Goal: Communication & Community: Answer question/provide support

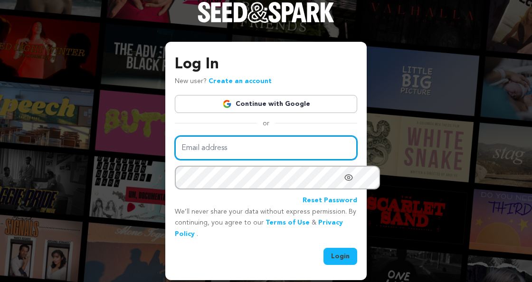
click at [184, 160] on input "Email address" at bounding box center [266, 148] width 182 height 24
type input "[EMAIL_ADDRESS][DOMAIN_NAME]"
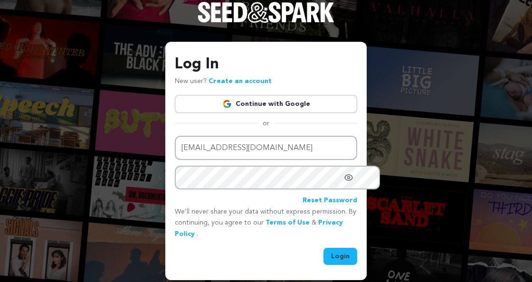
click at [345, 206] on link "Reset Password" at bounding box center [329, 200] width 55 height 11
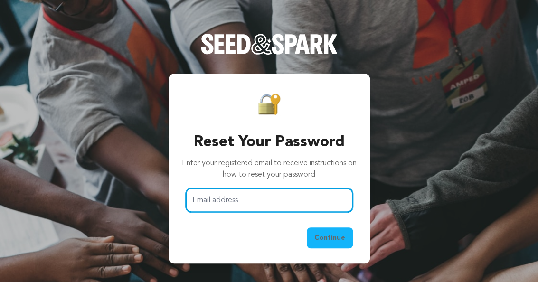
click at [208, 199] on input "Email address" at bounding box center [269, 200] width 167 height 24
type input "[EMAIL_ADDRESS][DOMAIN_NAME]"
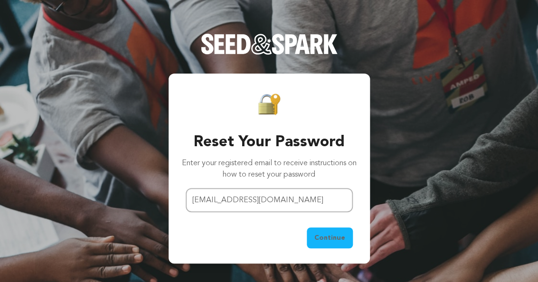
click at [345, 243] on span "Continue" at bounding box center [329, 237] width 31 height 9
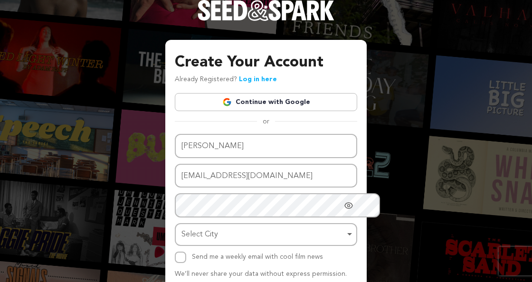
click at [448, 42] on div "Create Your Account Already Registered? Log in here Continue with Google or eyJ…" at bounding box center [266, 171] width 532 height 343
click at [398, 93] on div "Create Your Account Already Registered? Log in here Continue with Google or eyJ…" at bounding box center [266, 171] width 532 height 343
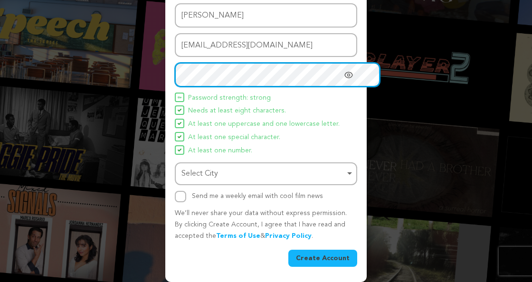
scroll to position [138, 0]
click at [228, 181] on div "Select City Remove item" at bounding box center [262, 174] width 163 height 14
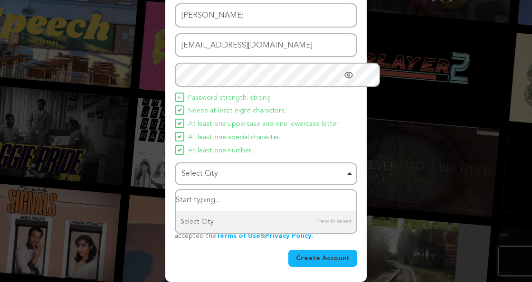
click at [232, 211] on input "Select City" at bounding box center [266, 200] width 180 height 21
type input "Chicago"
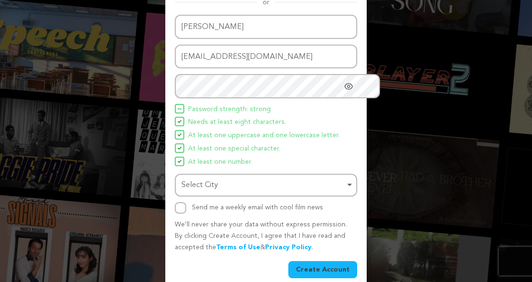
scroll to position [156, 0]
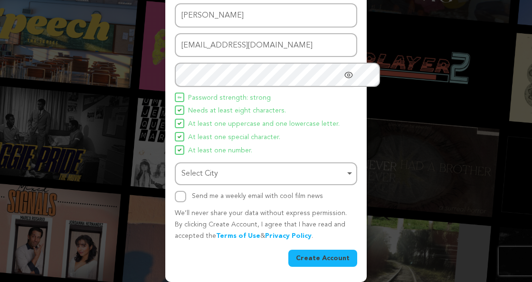
click at [320, 256] on button "Create Account" at bounding box center [322, 258] width 69 height 17
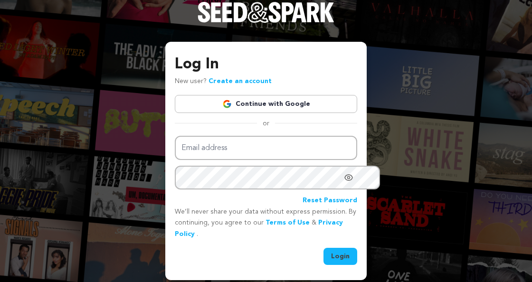
scroll to position [4, 0]
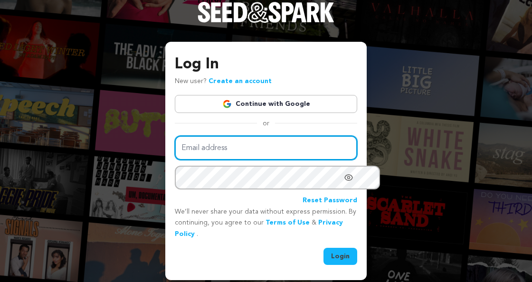
click at [206, 156] on input "Email address" at bounding box center [266, 148] width 182 height 24
type input "draysa1@gmail.com"
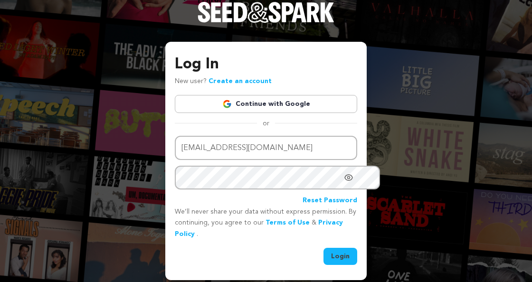
click at [347, 257] on button "Login" at bounding box center [340, 256] width 34 height 17
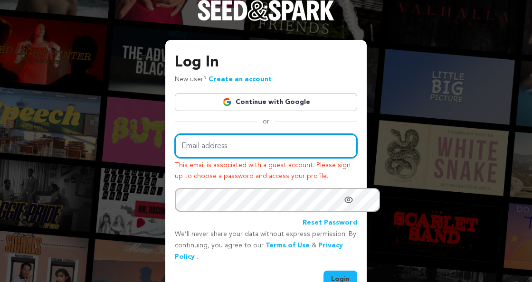
click at [227, 157] on input "Email address" at bounding box center [266, 146] width 182 height 24
type input "draysa1@gmail.com"
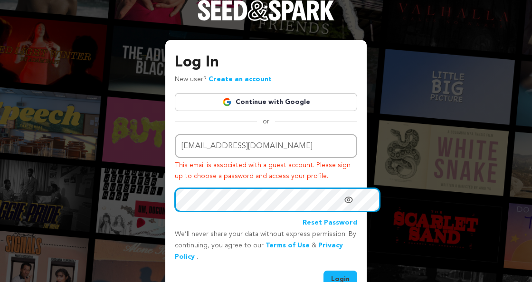
scroll to position [29, 0]
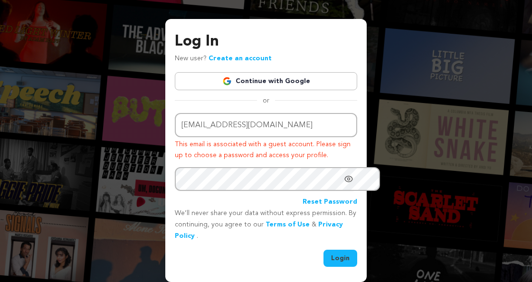
click at [346, 250] on button "Login" at bounding box center [340, 258] width 34 height 17
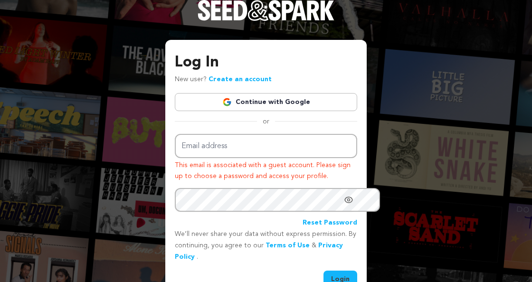
scroll to position [29, 0]
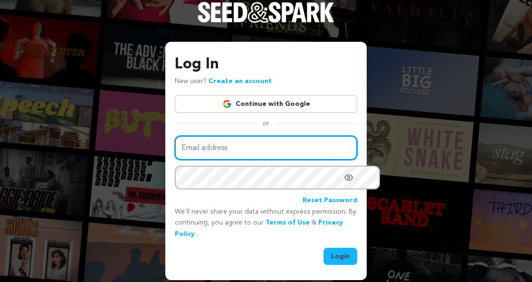
click at [205, 159] on input "Email address" at bounding box center [266, 148] width 182 height 24
type input "[EMAIL_ADDRESS][DOMAIN_NAME]"
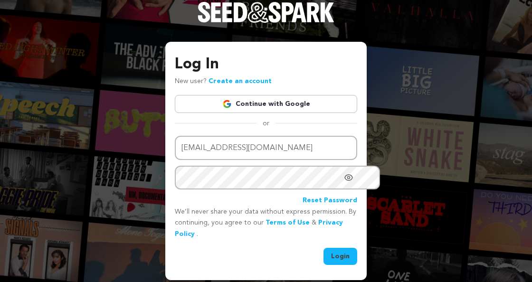
click at [350, 255] on button "Login" at bounding box center [340, 256] width 34 height 17
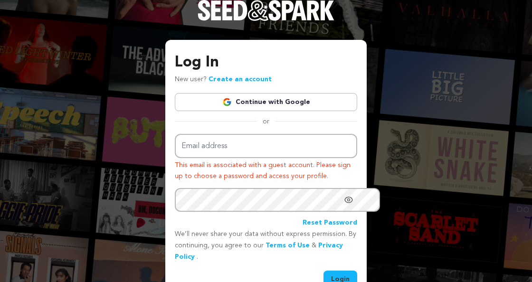
scroll to position [29, 0]
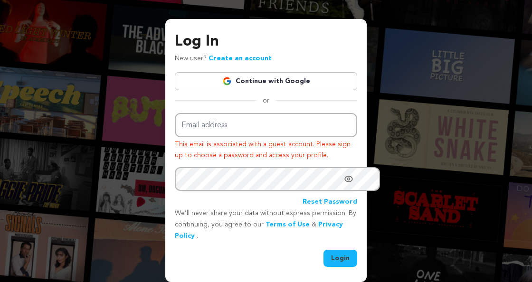
click at [215, 55] on link "Create an account" at bounding box center [239, 58] width 63 height 7
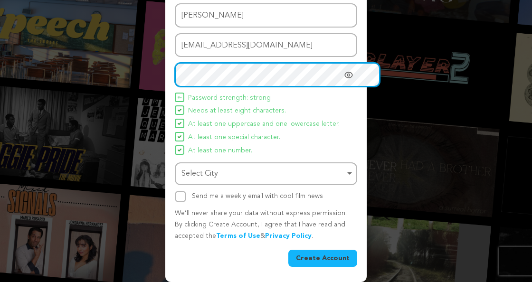
scroll to position [150, 0]
click at [243, 174] on div "Select City Remove item" at bounding box center [262, 174] width 163 height 14
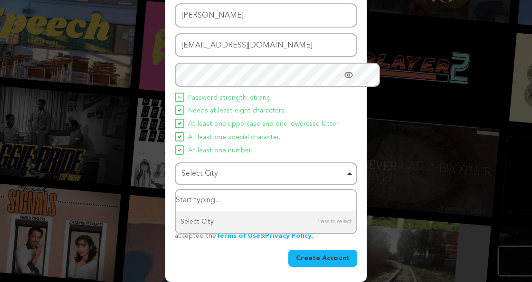
click at [242, 169] on div "Select City Remove item" at bounding box center [262, 174] width 163 height 14
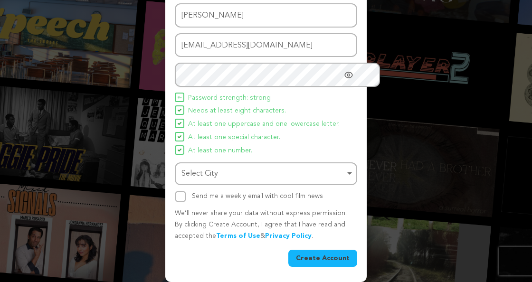
click at [198, 171] on div "Select City Remove item" at bounding box center [262, 174] width 163 height 14
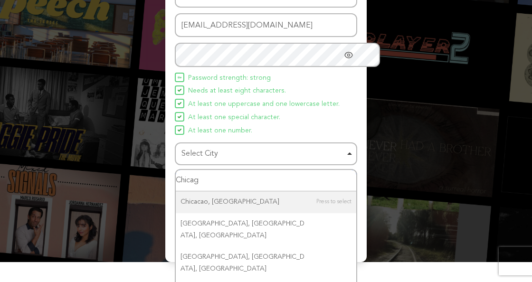
type input "Chicago"
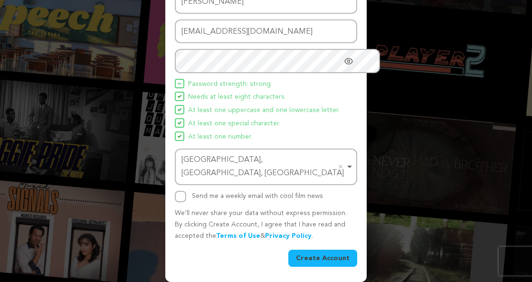
scroll to position [156, 0]
click at [315, 253] on button "Create Account" at bounding box center [322, 258] width 69 height 17
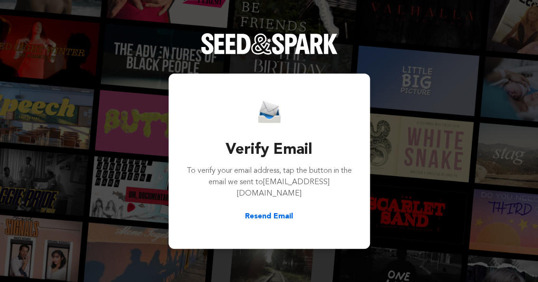
click at [280, 213] on button "Resend Email" at bounding box center [269, 216] width 48 height 11
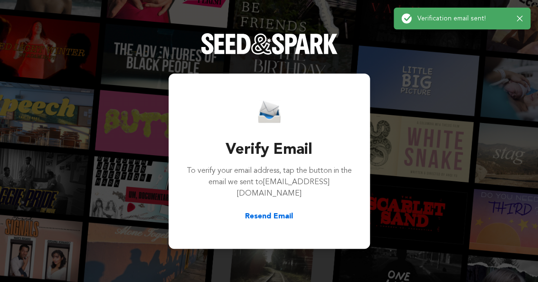
click at [280, 216] on button "Resend Email" at bounding box center [269, 216] width 48 height 11
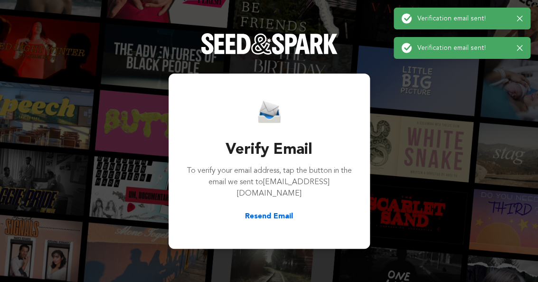
click at [515, 17] on div "Success: Info: Warning: Error: Verification email sent! Close notification" at bounding box center [461, 18] width 121 height 10
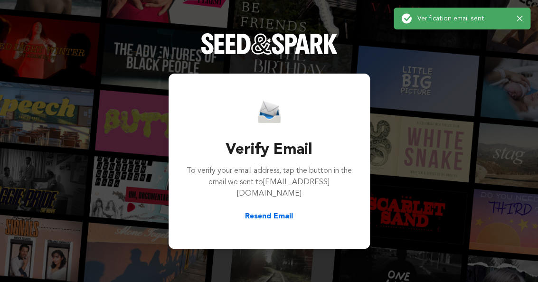
click at [519, 54] on div "Verify Email To verify your email address, tap the button in the email we sent …" at bounding box center [269, 141] width 538 height 282
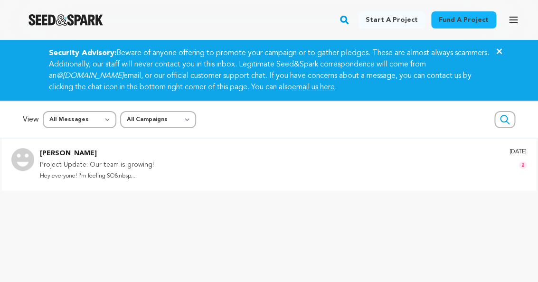
click at [79, 171] on p "Project Update: Our team is growing!" at bounding box center [97, 164] width 114 height 11
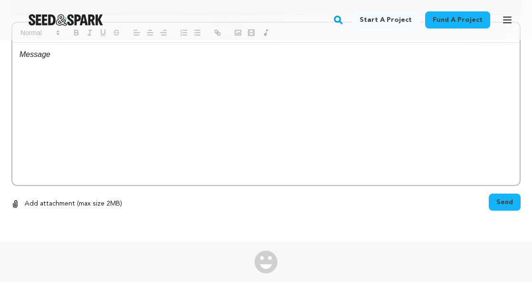
scroll to position [725, 0]
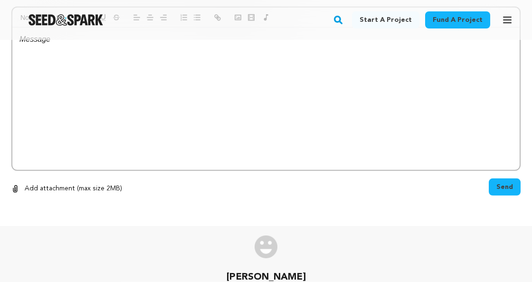
click at [74, 46] on p at bounding box center [265, 39] width 493 height 12
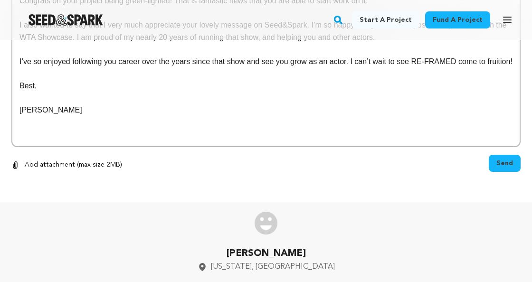
scroll to position [794, 0]
click at [318, 43] on p "I also wanted to say that I very much appreciate your lovely message on Seed&Sp…" at bounding box center [265, 31] width 493 height 24
click at [356, 43] on p "I also wanted to say that I very much appreciate your lovely message on Seed&Sp…" at bounding box center [265, 31] width 493 height 24
click at [270, 68] on p "I’ve so enjoyed following you career over the years since that show and see you…" at bounding box center [265, 62] width 493 height 12
click at [309, 56] on p at bounding box center [265, 50] width 493 height 12
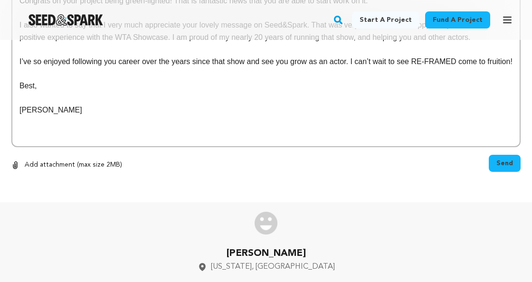
click at [323, 56] on p at bounding box center [265, 50] width 493 height 12
click at [209, 92] on p "Best," at bounding box center [265, 86] width 493 height 12
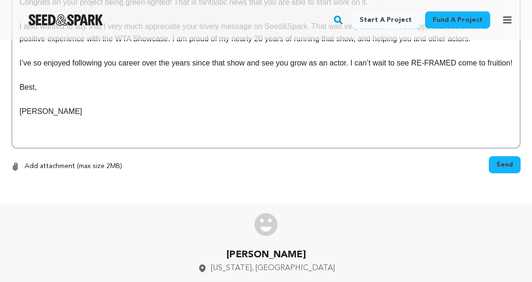
click at [198, 93] on p "Best," at bounding box center [265, 87] width 493 height 12
click at [106, 45] on p "I also wanted to say that I very much appreciate your lovely message on Seed&Sp…" at bounding box center [265, 32] width 493 height 24
click at [157, 57] on p at bounding box center [265, 51] width 493 height 12
click at [218, 57] on p at bounding box center [265, 51] width 493 height 12
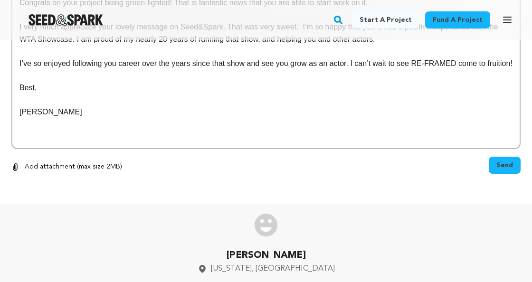
scroll to position [784, 0]
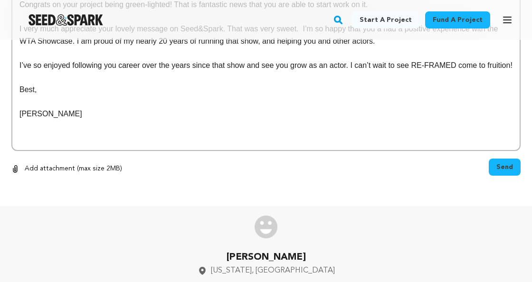
click at [141, 47] on p "I very much appreciate your lovely message on Seed&Spark. That was very sweet. …" at bounding box center [265, 35] width 493 height 24
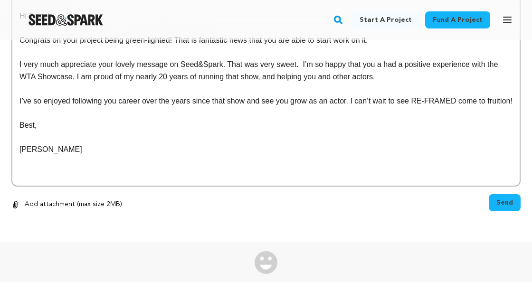
scroll to position [748, 0]
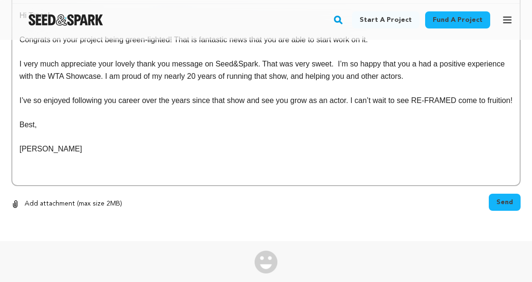
click at [163, 82] on p "I very much appreciate your lovely thank you message on Seed&Spark. That was ve…" at bounding box center [265, 70] width 493 height 24
click at [234, 58] on p at bounding box center [265, 52] width 493 height 12
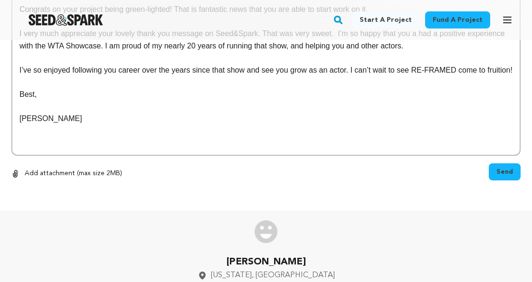
click at [243, 65] on p at bounding box center [265, 58] width 493 height 12
click at [292, 28] on p at bounding box center [265, 22] width 493 height 12
click at [316, 65] on p at bounding box center [265, 58] width 493 height 12
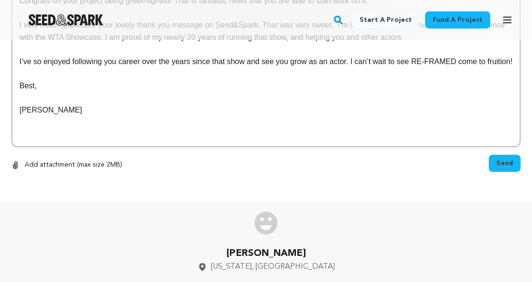
scroll to position [791, 0]
click at [245, 56] on p at bounding box center [265, 50] width 493 height 12
click at [198, 68] on p "I’ve so enjoyed following you career over the years since that show and see you…" at bounding box center [265, 62] width 493 height 12
click at [210, 68] on p "I’ve so enjoyed following you career over the years since that show and see you…" at bounding box center [265, 62] width 493 height 12
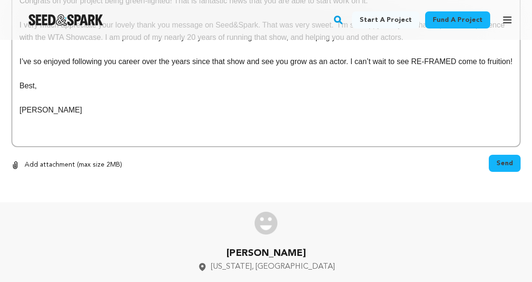
click at [255, 56] on p at bounding box center [265, 50] width 493 height 12
click at [304, 43] on p "I very much appreciate your lovely thank you message on Seed&Spark. That was ve…" at bounding box center [265, 31] width 493 height 24
click at [142, 43] on p "I very much appreciate your lovely thank you message on Seed&Spark. That was ve…" at bounding box center [265, 31] width 493 height 24
click at [339, 43] on p "I very much appreciate your lovely thank you message on Seed&Spark. That was ve…" at bounding box center [265, 31] width 493 height 24
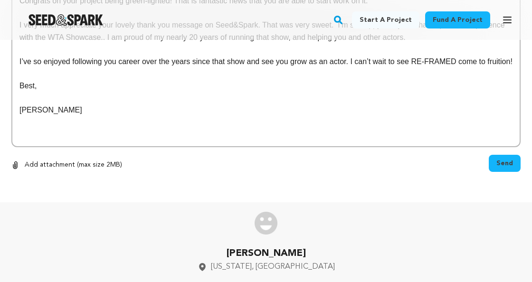
click at [339, 19] on p at bounding box center [265, 13] width 493 height 12
click at [338, 19] on p at bounding box center [265, 13] width 493 height 12
click at [224, 56] on p at bounding box center [265, 50] width 493 height 12
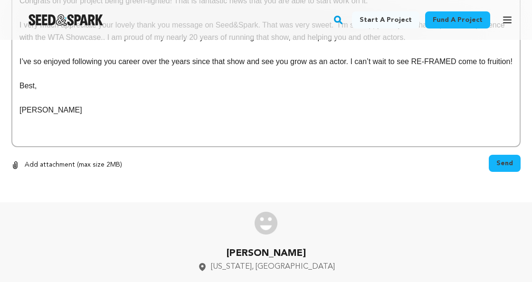
click at [401, 56] on p at bounding box center [265, 50] width 493 height 12
click at [350, 92] on p "Best," at bounding box center [265, 86] width 493 height 12
click at [469, 43] on p "I very much appreciate your lovely thank you message on Seed&Spark. That was ve…" at bounding box center [265, 31] width 493 height 24
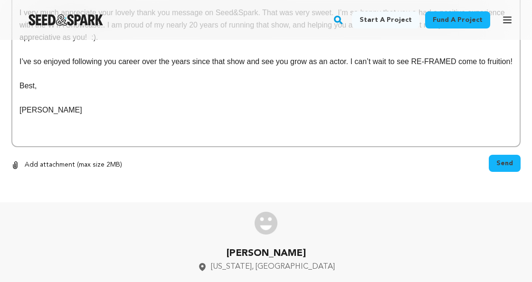
click at [476, 43] on p "I very much appreciate your lovely thank you message on Seed&Spark. That was ve…" at bounding box center [265, 25] width 493 height 37
click at [158, 43] on p "I very much appreciate your lovely thank you message on Seed&Spark. That was ve…" at bounding box center [265, 25] width 493 height 37
click at [101, 80] on p at bounding box center [265, 73] width 493 height 12
click at [133, 68] on p "I’ve so enjoyed following you career over the years since that show and see you…" at bounding box center [265, 62] width 493 height 12
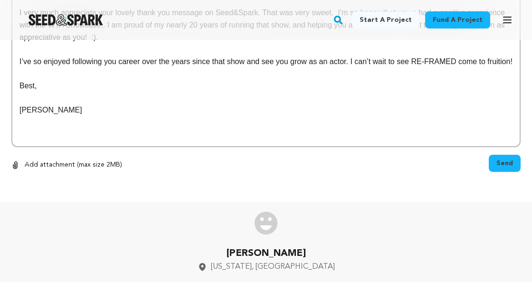
click at [186, 56] on p at bounding box center [265, 49] width 493 height 12
click at [204, 43] on p "I very much appreciate your lovely thank you message on Seed&Spark. That was ve…" at bounding box center [265, 25] width 493 height 37
click at [358, 68] on p "I’ve so enjoyed following you career over the years since that show and see you…" at bounding box center [265, 62] width 493 height 12
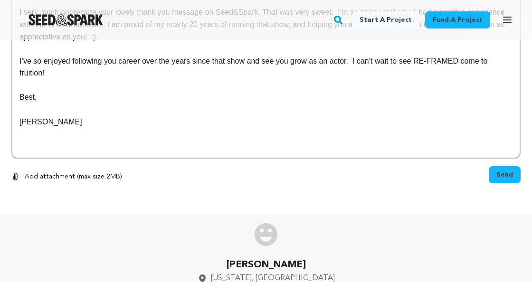
scroll to position [797, 0]
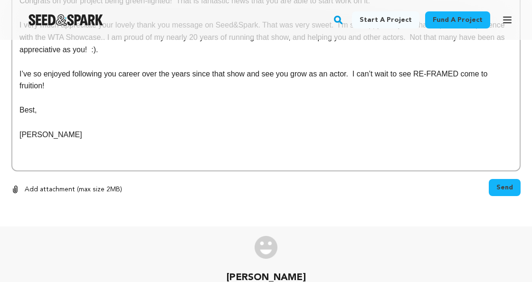
scroll to position [784, 0]
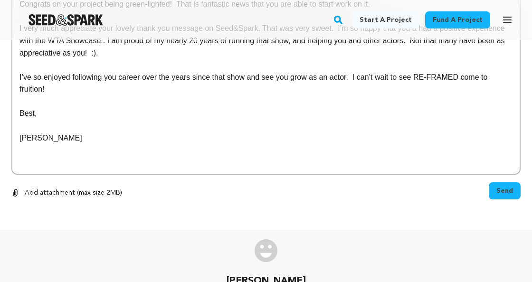
click at [344, 59] on p "I very much appreciate your lovely thank you message on Seed&Spark. That was ve…" at bounding box center [265, 40] width 493 height 37
click at [357, 59] on p "I very much appreciate your lovely thank you message on Seed&Spark. I’m so happ…" at bounding box center [265, 40] width 493 height 37
click at [400, 59] on p "I very much appreciate your lovely thank you message on Seed&Spark. I’m so happ…" at bounding box center [265, 40] width 493 height 37
click at [420, 59] on p "I very much appreciate your lovely thank you message on Seed&Spark. I’m so happ…" at bounding box center [265, 40] width 493 height 37
click at [386, 59] on p "I very much appreciate your lovely thank you message on Seed&Spark. I’m so happ…" at bounding box center [265, 40] width 493 height 37
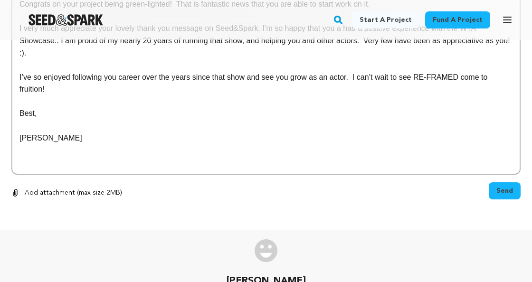
click at [35, 59] on p "I very much appreciate your lovely thank you message on Seed&Spark. I’m so happ…" at bounding box center [265, 40] width 493 height 37
click at [42, 59] on p "I very much appreciate your lovely thank you message on Seed&Spark. I’m so happ…" at bounding box center [265, 40] width 493 height 37
click at [74, 59] on p "I very much appreciate your lovely thank you message on Seed&Spark. I’m so happ…" at bounding box center [265, 40] width 493 height 37
click at [124, 71] on p at bounding box center [265, 65] width 493 height 12
click at [125, 71] on p at bounding box center [265, 65] width 493 height 12
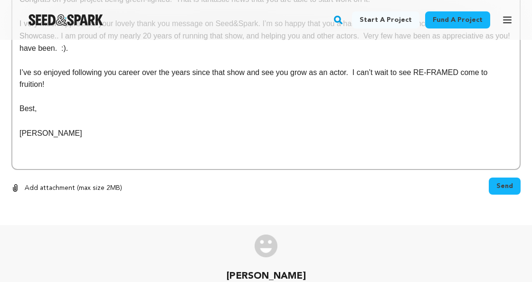
scroll to position [783, 0]
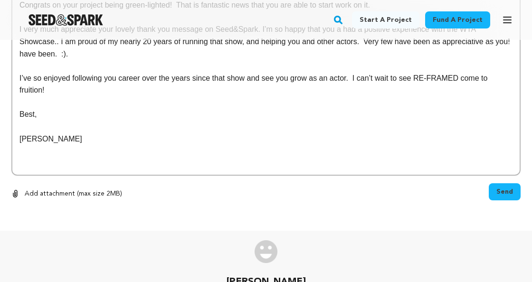
click at [122, 60] on p "I very much appreciate your lovely thank you message on Seed&Spark. I’m so happ…" at bounding box center [265, 41] width 493 height 37
click at [37, 60] on p "I very much appreciate your lovely thank you message on Seed&Spark. I’m so happ…" at bounding box center [265, 41] width 493 height 37
click at [58, 121] on p "Best," at bounding box center [265, 114] width 493 height 12
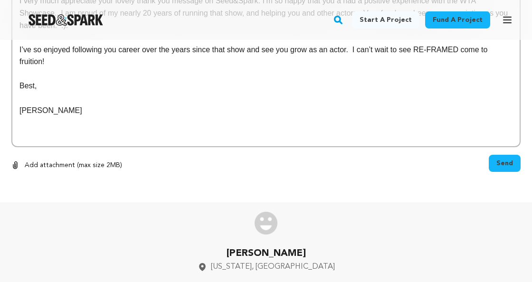
scroll to position [822, 0]
click at [24, 92] on p "Best," at bounding box center [265, 86] width 493 height 12
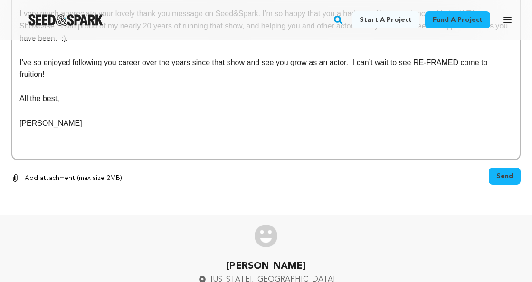
scroll to position [797, 0]
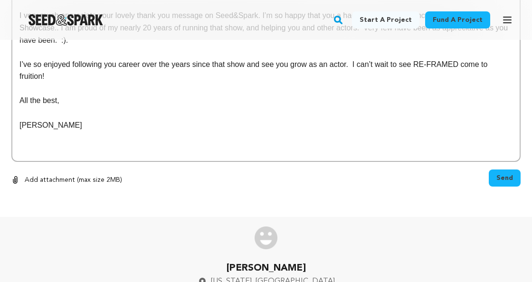
click at [71, 83] on p "I’ve so enjoyed following you career over the years since that show and see you…" at bounding box center [265, 70] width 493 height 24
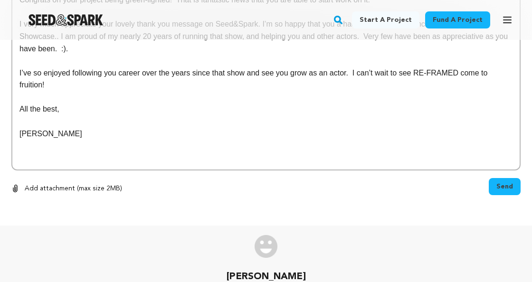
scroll to position [788, 0]
click at [177, 55] on p "I very much appreciate your lovely thank you message on Seed&Spark. I’m so happ…" at bounding box center [265, 37] width 493 height 37
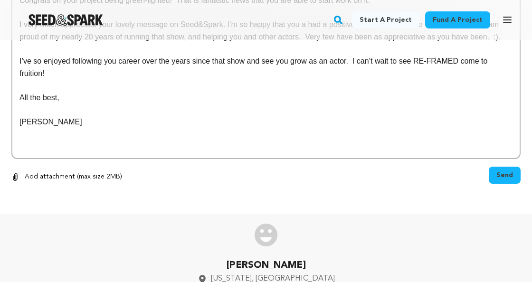
click at [197, 56] on p at bounding box center [265, 49] width 493 height 12
click at [208, 43] on p "I very much appreciate your lovely message on Seed&Spark. I’m so happy that you…" at bounding box center [265, 31] width 493 height 24
click at [192, 43] on p "I very much appreciate your lovely message on Seed&Spark. I’m so happy that you…" at bounding box center [265, 31] width 493 height 24
click at [195, 43] on p "I very much appreciate your lovely message on Seed&Spark. I’m so happy that you…" at bounding box center [265, 31] width 493 height 24
click at [201, 43] on p "I very much appreciate your lovely message on Seed&Spark. I’m so happy that you…" at bounding box center [265, 31] width 493 height 24
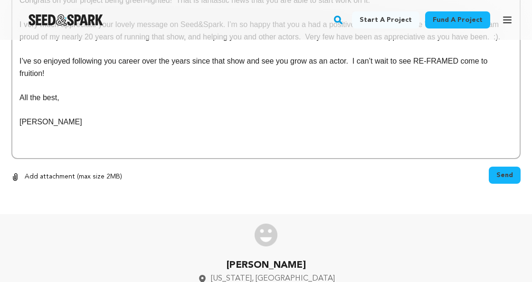
click at [201, 43] on p "I very much appreciate your lovely message on Seed&Spark. I’m so happy that you…" at bounding box center [265, 31] width 493 height 24
click at [501, 43] on p "I very much appreciate your lovely message on Seed&Spark. I’m so happy that you…" at bounding box center [265, 31] width 493 height 24
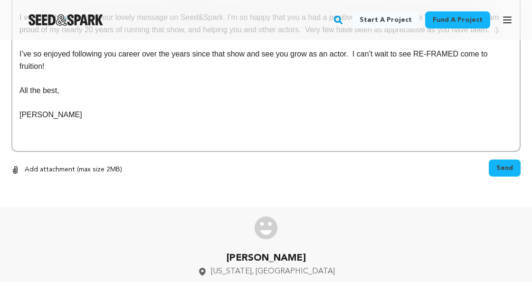
scroll to position [807, 0]
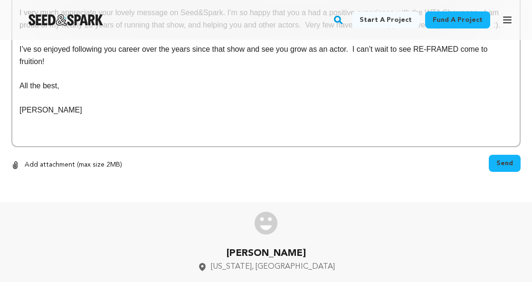
click at [117, 67] on p "I’ve so enjoyed following you career over the years since that show and see you…" at bounding box center [265, 55] width 493 height 24
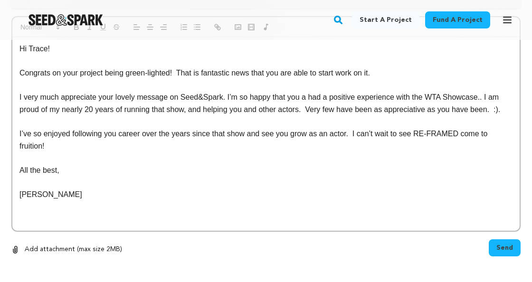
scroll to position [716, 0]
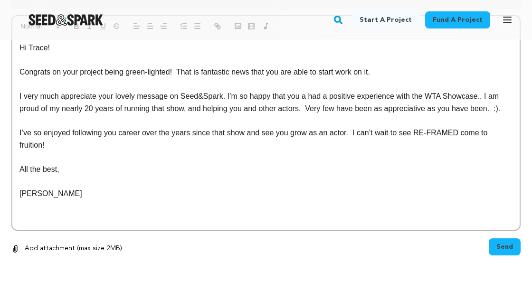
click at [393, 78] on p "Congrats on your project being green-lighted! That is fantastic news that you a…" at bounding box center [265, 72] width 493 height 12
click at [309, 66] on p at bounding box center [265, 60] width 493 height 12
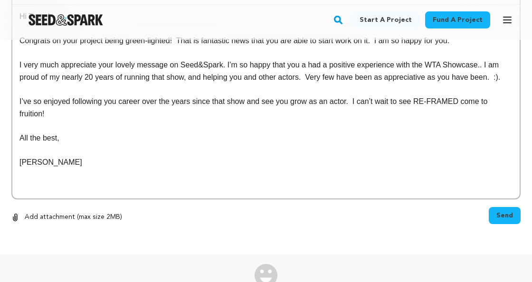
scroll to position [747, 0]
click at [320, 59] on p at bounding box center [265, 53] width 493 height 12
click at [348, 59] on p at bounding box center [265, 53] width 493 height 12
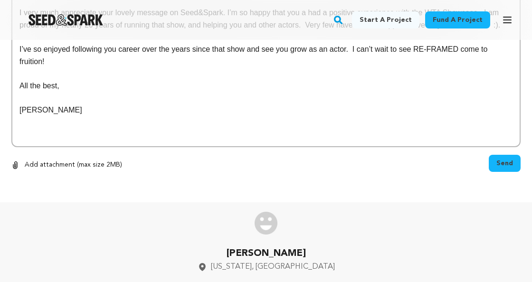
scroll to position [802, 0]
click at [345, 146] on div "Hi Trace! Congrats on your project being green-lighted! That is fantastic news …" at bounding box center [265, 50] width 507 height 194
click at [276, 31] on p "I very much appreciate your lovely message on Seed&Spark. I’m so happy that you…" at bounding box center [265, 19] width 493 height 24
click at [342, 31] on p "I very much appreciate your lovely message on Seed&Spark. I’m so pleased that y…" at bounding box center [265, 19] width 493 height 24
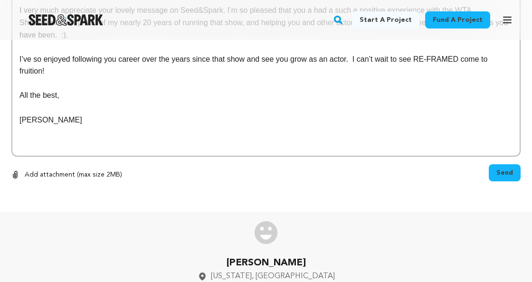
click at [174, 41] on p "I very much appreciate your lovely message on Seed&Spark. I’m so pleased that y…" at bounding box center [265, 22] width 493 height 37
click at [187, 53] on p at bounding box center [265, 47] width 493 height 12
click at [136, 41] on p "I very much appreciate your lovely message on Seed&Spark. I’m so pleased that y…" at bounding box center [265, 22] width 493 height 37
click at [153, 53] on p at bounding box center [265, 47] width 493 height 12
click at [145, 41] on p "I very much appreciate your lovely message on Seed&Spark. I’m so pleased that y…" at bounding box center [265, 22] width 493 height 37
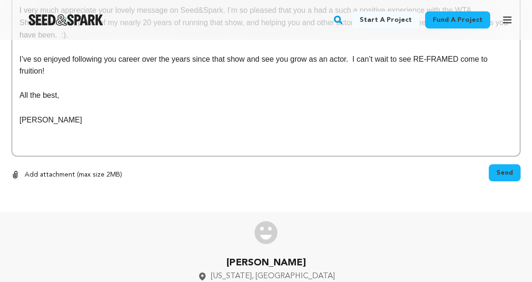
click at [154, 41] on p "I very much appreciate your lovely message on Seed&Spark. I’m so pleased that y…" at bounding box center [265, 22] width 493 height 37
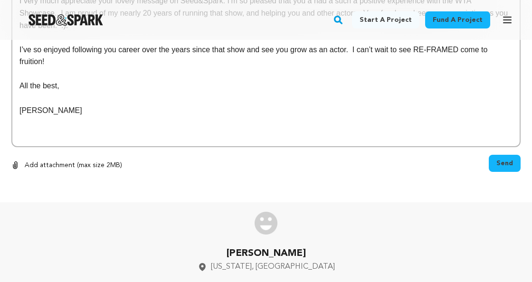
click at [145, 129] on p at bounding box center [265, 122] width 493 height 12
click at [157, 117] on p "Scott" at bounding box center [265, 110] width 493 height 12
click at [148, 104] on p at bounding box center [265, 98] width 493 height 12
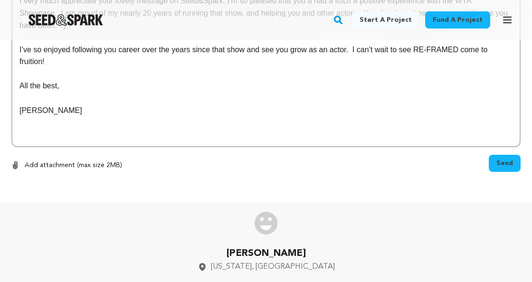
click at [157, 80] on p at bounding box center [265, 74] width 493 height 12
click at [256, 44] on p at bounding box center [265, 37] width 493 height 12
click at [343, 31] on p "I very much appreciate your lovely message on Seed&Spark. I’m so pleased that y…" at bounding box center [265, 13] width 493 height 37
click at [319, 80] on p at bounding box center [265, 74] width 493 height 12
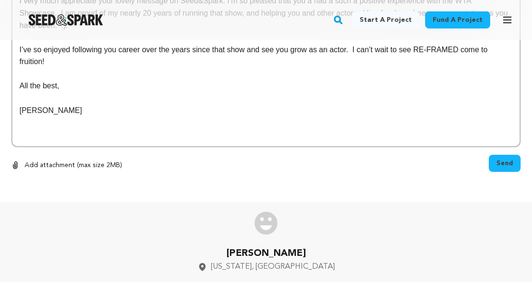
click at [305, 80] on p at bounding box center [265, 74] width 493 height 12
click at [142, 31] on p "I very much appreciate your lovely message on Seed&Spark. I’m so pleased that y…" at bounding box center [265, 13] width 493 height 37
click at [113, 31] on p "I very much appreciate your lovely message on Seed&Spark. I’m so pleased that y…" at bounding box center [265, 13] width 493 height 37
click at [120, 31] on p "I very much appreciate your lovely message on Seed&Spark. I’m so pleased that y…" at bounding box center [265, 13] width 493 height 37
click at [121, 141] on p at bounding box center [265, 135] width 493 height 12
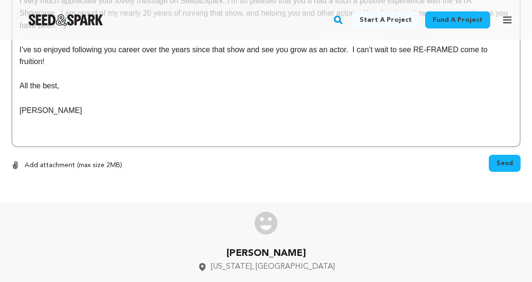
scroll to position [835, 0]
click at [130, 117] on p "Scott" at bounding box center [265, 110] width 493 height 12
click at [124, 92] on p "All the best," at bounding box center [265, 86] width 493 height 12
click at [121, 104] on p at bounding box center [265, 98] width 493 height 12
click at [126, 117] on p "Scott" at bounding box center [265, 110] width 493 height 12
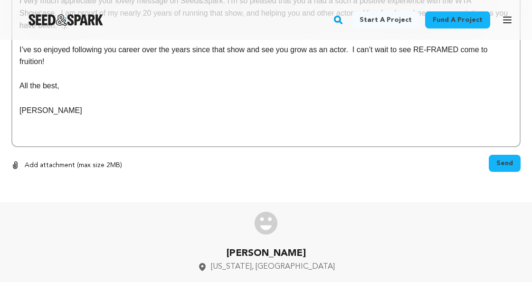
click at [139, 104] on p at bounding box center [265, 98] width 493 height 12
click at [500, 168] on span "Send" at bounding box center [504, 163] width 17 height 9
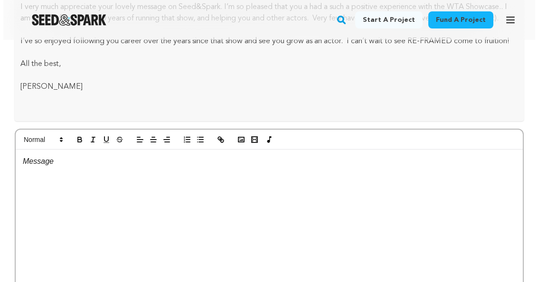
scroll to position [821, 0]
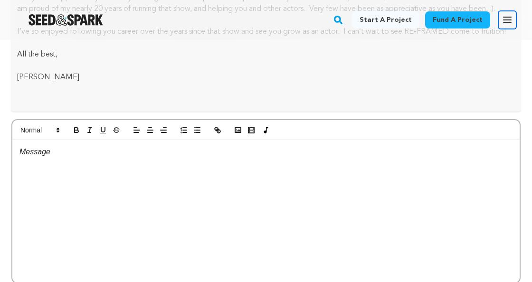
click at [501, 17] on icon "button" at bounding box center [506, 19] width 11 height 11
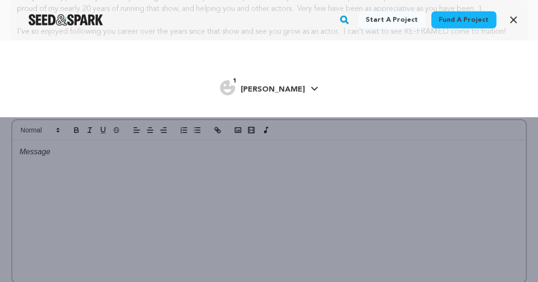
click at [298, 95] on link "1 Scott D. Scott D." at bounding box center [269, 86] width 98 height 17
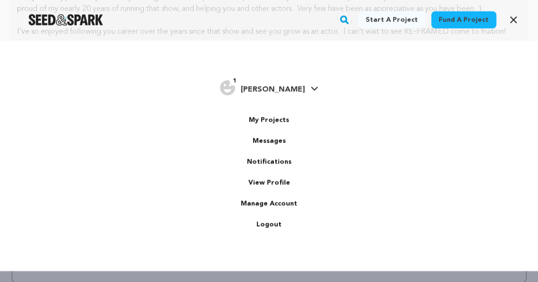
scroll to position [0, 0]
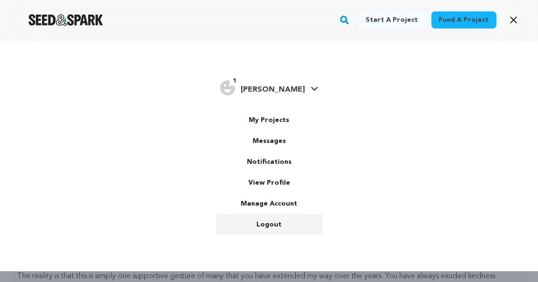
click at [262, 235] on link "Logout" at bounding box center [269, 224] width 106 height 21
